Goal: Find specific page/section: Find specific page/section

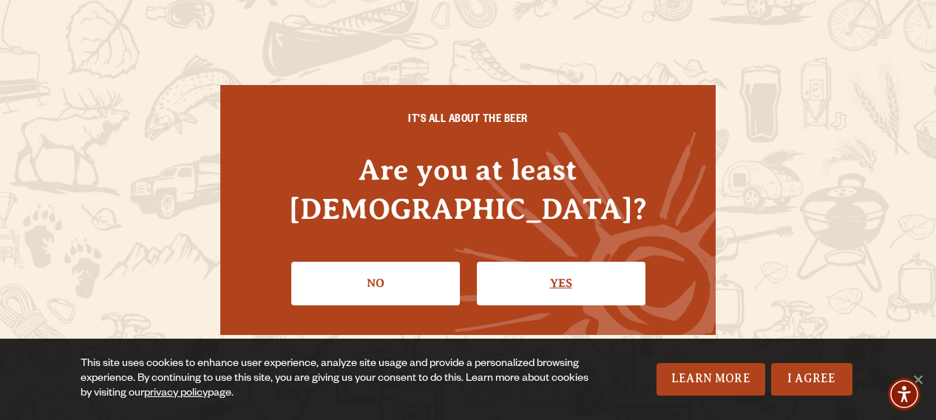
click at [534, 262] on link "Yes" at bounding box center [561, 283] width 169 height 43
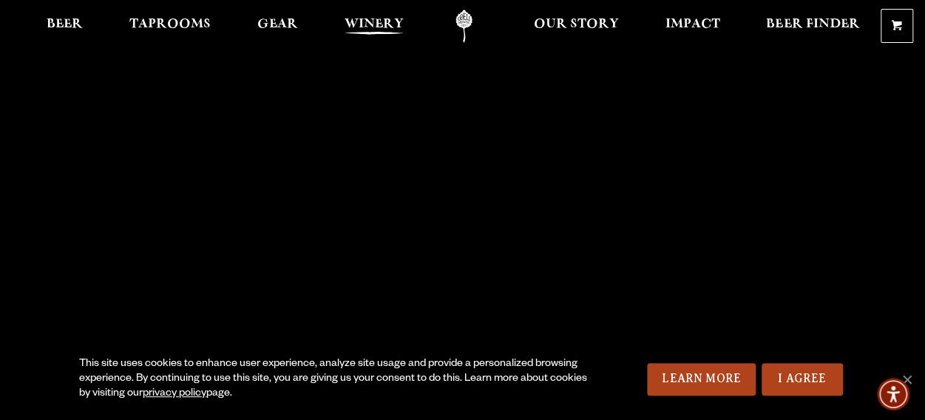
click at [372, 26] on span "Winery" at bounding box center [374, 24] width 59 height 12
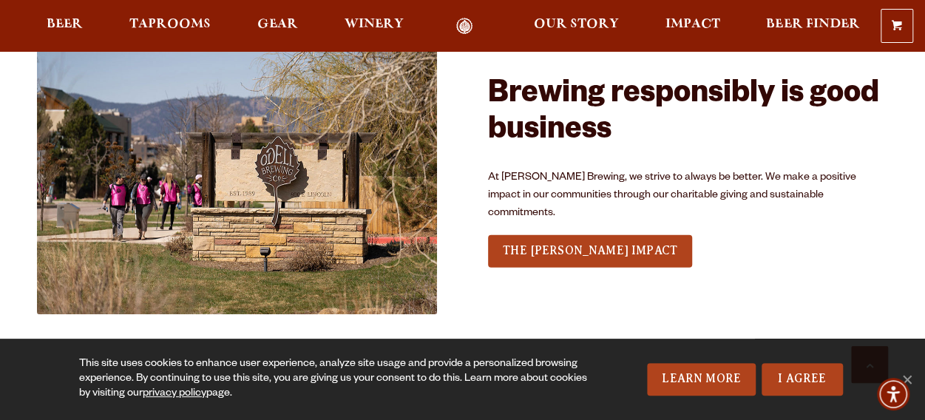
scroll to position [1965, 0]
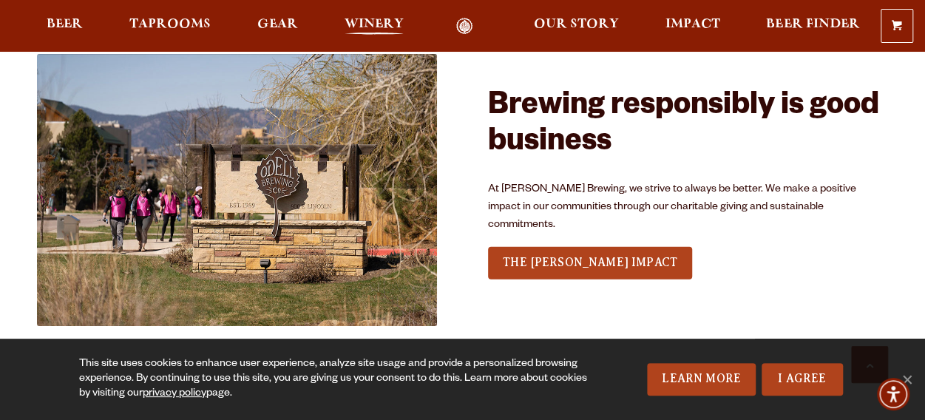
click at [372, 29] on span "Winery" at bounding box center [374, 24] width 59 height 12
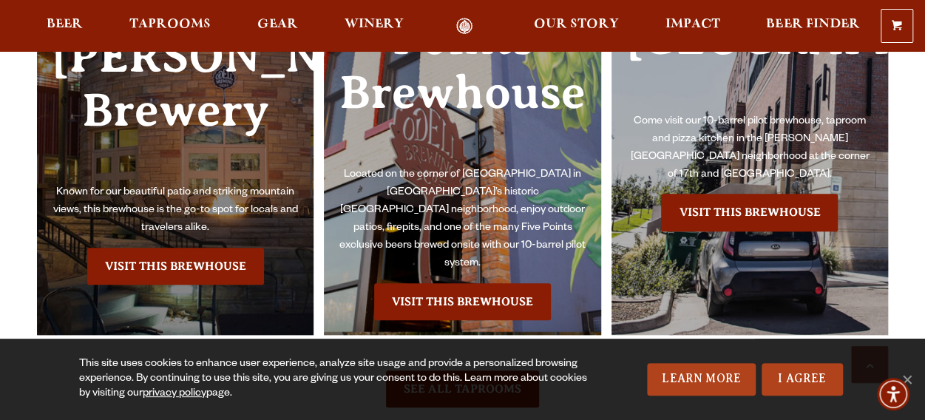
scroll to position [3246, 0]
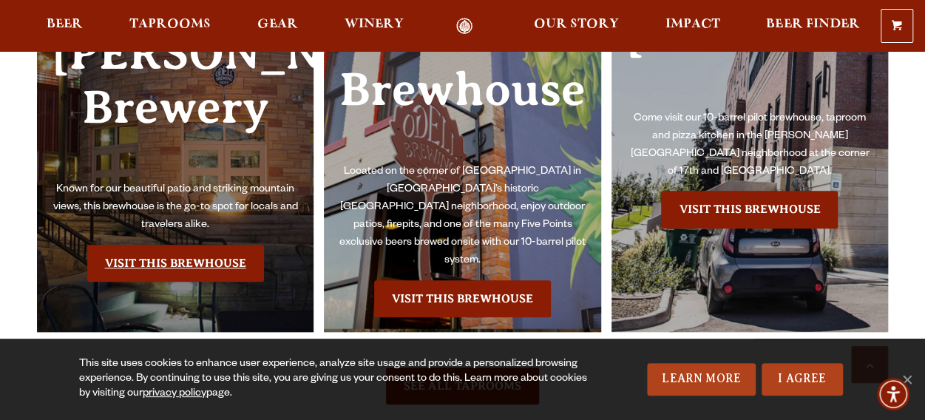
click at [169, 245] on link "Visit this Brewhouse" at bounding box center [175, 263] width 177 height 37
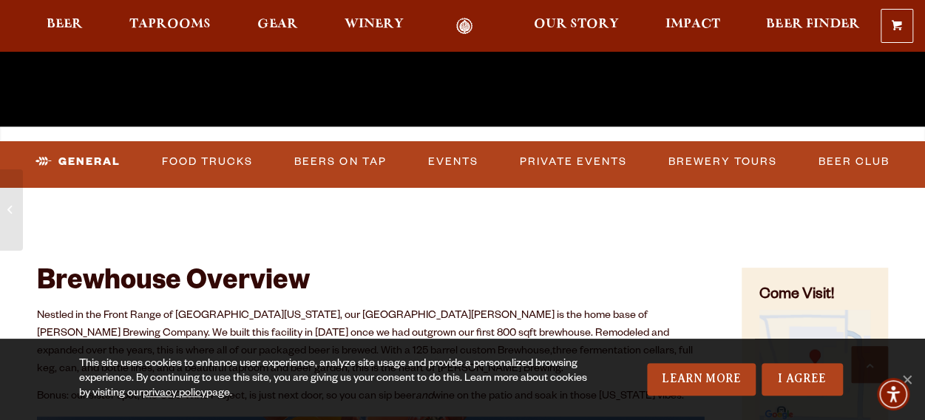
scroll to position [395, 0]
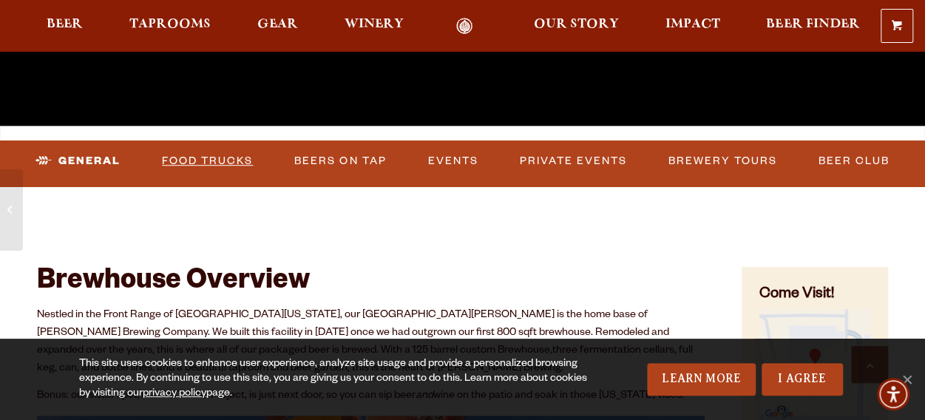
click at [223, 163] on link "Food Trucks" at bounding box center [207, 161] width 103 height 34
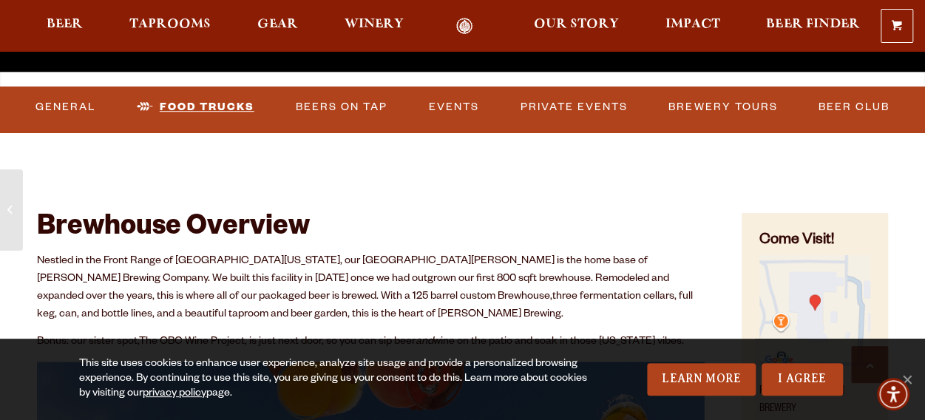
scroll to position [448, 0]
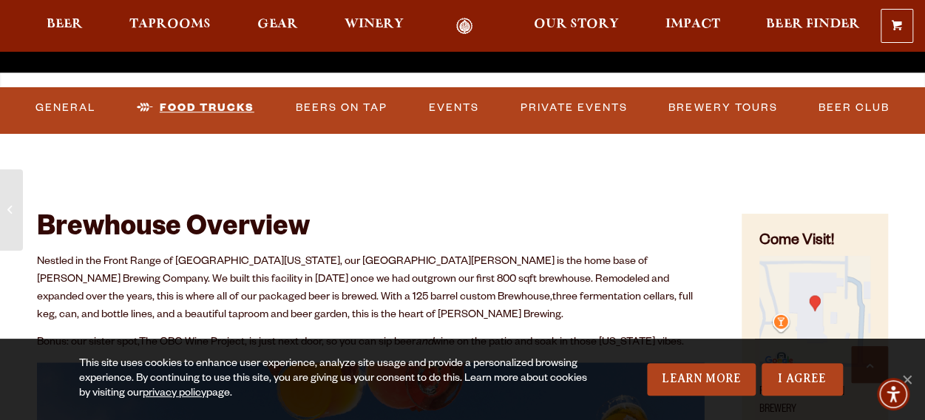
click at [196, 110] on link "Food Trucks" at bounding box center [195, 108] width 129 height 34
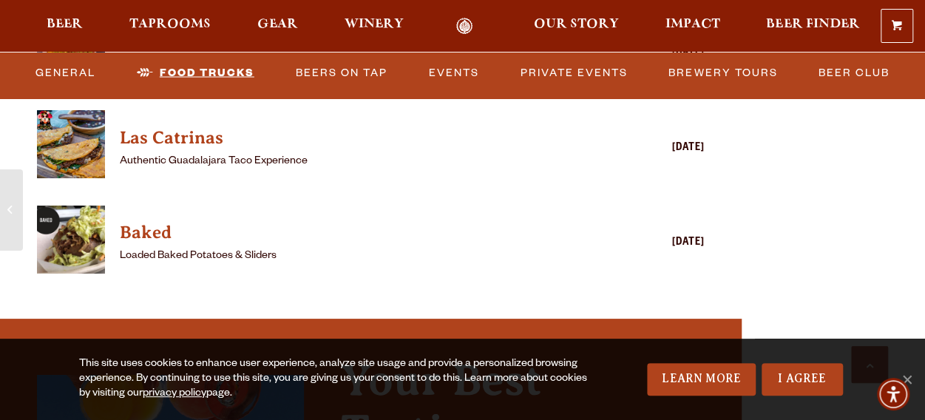
scroll to position [4198, 0]
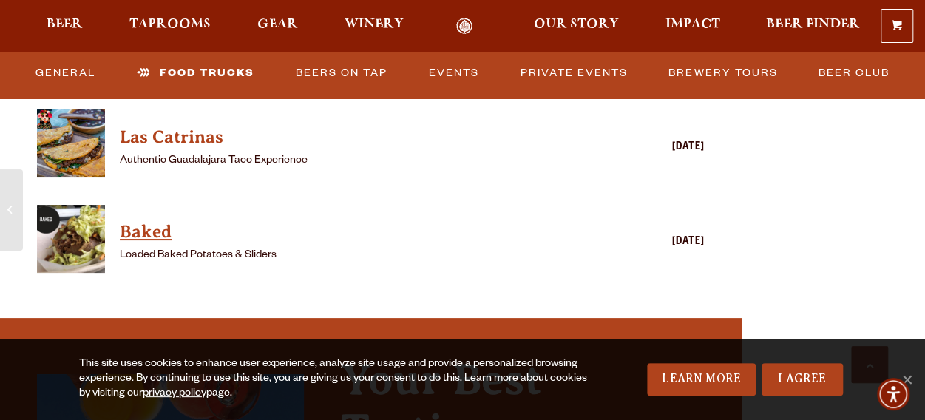
click at [155, 239] on h4 "Baked" at bounding box center [349, 232] width 459 height 24
